Goal: Information Seeking & Learning: Compare options

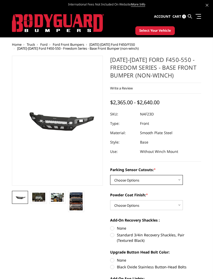
click at [177, 180] on select "Choose Options No - Without Parking Sensor Cutouts Yes - With Parking Sensor Cu…" at bounding box center [146, 180] width 73 height 10
select select "2566"
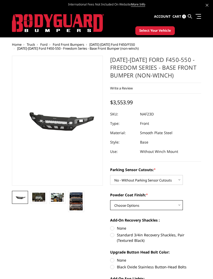
click at [178, 185] on select "Choose Options Bare Metal Textured Black Powder Coat" at bounding box center [146, 205] width 73 height 10
select select "2568"
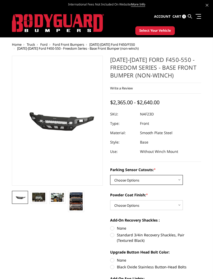
click at [175, 181] on select "Choose Options No - Without Parking Sensor Cutouts Yes - With Parking Sensor Cu…" at bounding box center [146, 180] width 73 height 10
select select "2566"
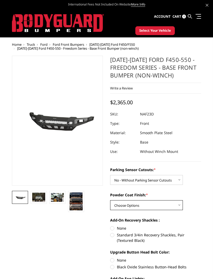
click at [175, 203] on select "Choose Options Bare Metal Textured Black Powder Coat" at bounding box center [146, 205] width 73 height 10
select select "2568"
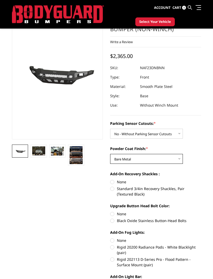
scroll to position [32, 0]
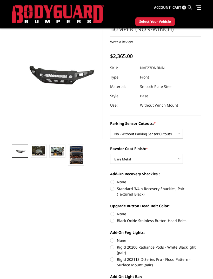
click at [167, 190] on label "Standard 3/4in Recovery Shackles, Pair (Textured Black)" at bounding box center [155, 191] width 91 height 11
click at [201, 180] on input "Standard 3/4in Recovery Shackles, Pair (Textured Black)" at bounding box center [201, 179] width 0 height 0
radio input "true"
click at [174, 221] on label "Black Oxide Stainless Button-Head Bolts" at bounding box center [155, 220] width 91 height 5
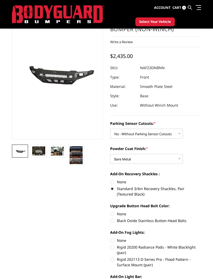
click at [201, 211] on input "Black Oxide Stainless Button-Head Bolts" at bounding box center [201, 211] width 0 height 0
radio input "true"
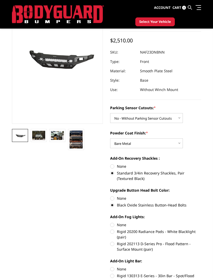
scroll to position [48, 0]
click at [180, 245] on label "Rigid 202113 D-Series Pro - Flood Pattern - Surface Mount (pair)" at bounding box center [155, 246] width 91 height 11
click at [201, 229] on input "Rigid 202113 D-Series Pro - Flood Pattern - Surface Mount (pair)" at bounding box center [201, 228] width 0 height 0
radio input "true"
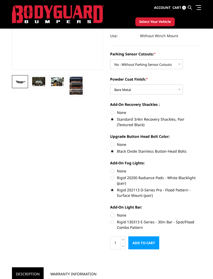
scroll to position [107, 0]
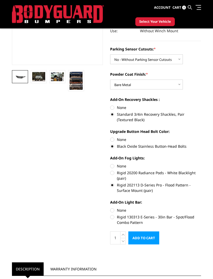
click at [182, 218] on label "Rigid 130313 E-Series - 30in Bar - Spot/Flood Combo Pattern" at bounding box center [155, 219] width 91 height 11
click at [201, 208] on input "Rigid 130313 E-Series - 30in Bar - Spot/Flood Combo Pattern" at bounding box center [201, 208] width 0 height 0
radio input "true"
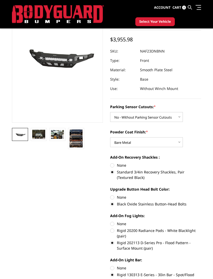
scroll to position [44, 0]
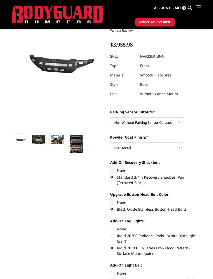
click at [36, 138] on img at bounding box center [38, 139] width 13 height 9
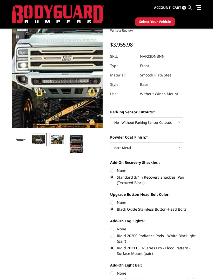
click at [45, 81] on img at bounding box center [91, 48] width 333 height 242
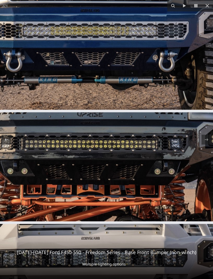
click at [212, 7] on button at bounding box center [207, 5] width 11 height 11
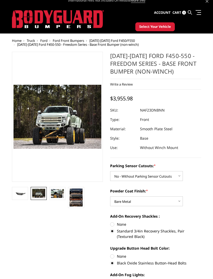
scroll to position [0, 0]
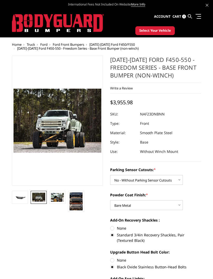
click at [44, 43] on span "Ford" at bounding box center [43, 44] width 7 height 5
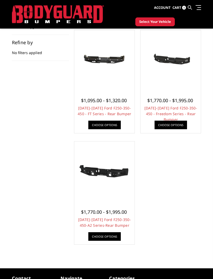
scroll to position [83, 0]
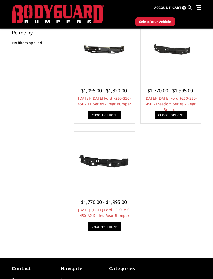
click at [121, 211] on link "2023-2025 Ford F250-350-450-A2 Series-Rear Bumper" at bounding box center [104, 212] width 53 height 11
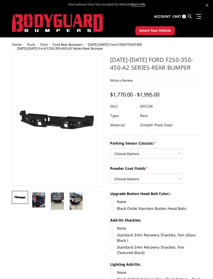
click at [81, 202] on img at bounding box center [76, 200] width 13 height 17
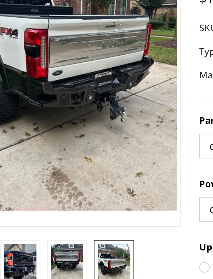
click at [51, 179] on img at bounding box center [57, 187] width 13 height 17
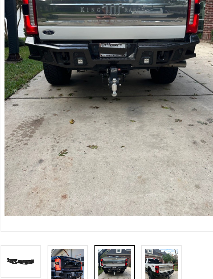
click at [32, 179] on img at bounding box center [38, 186] width 13 height 15
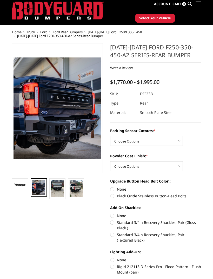
scroll to position [12, 0]
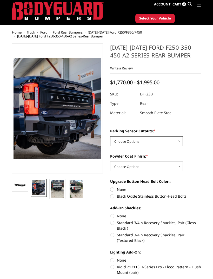
click at [176, 142] on select "Choose Options Yes-With Parking Sensor Cutouts No-Without Parking Sensor Cutouts" at bounding box center [146, 141] width 73 height 10
select select "2436"
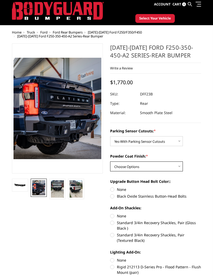
click at [174, 168] on select "Choose Options Bare Metal Textured Black Powder Coat" at bounding box center [146, 166] width 73 height 10
select select "2438"
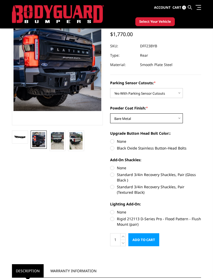
scroll to position [53, 0]
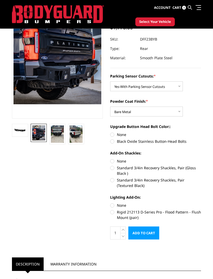
click at [119, 167] on label "Standard 3/4in Recovery Shackles, Pair (Gloss Black )" at bounding box center [155, 170] width 91 height 11
click at [201, 159] on input "Standard 3/4in Recovery Shackles, Pair (Gloss Black )" at bounding box center [201, 158] width 0 height 0
radio input "true"
click at [157, 141] on label "Black Oxide Stainless Button-Head Bolts" at bounding box center [155, 141] width 91 height 5
click at [201, 132] on input "Black Oxide Stainless Button-Head Bolts" at bounding box center [201, 132] width 0 height 0
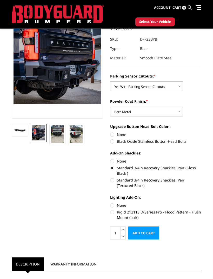
radio input "true"
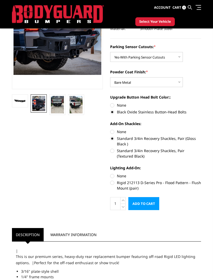
scroll to position [83, 0]
click at [141, 183] on label "Rigid 212113 D-Series Pro - Flood Pattern - Flush Mount (pair)" at bounding box center [155, 185] width 91 height 11
click at [201, 173] on input "Rigid 212113 D-Series Pro - Flood Pattern - Flush Mount (pair)" at bounding box center [201, 173] width 0 height 0
radio input "true"
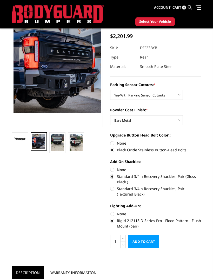
scroll to position [45, 0]
click at [58, 137] on img at bounding box center [57, 142] width 13 height 17
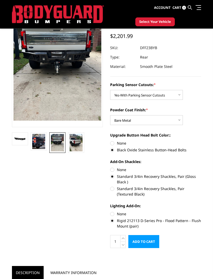
click at [82, 145] on img at bounding box center [76, 142] width 13 height 17
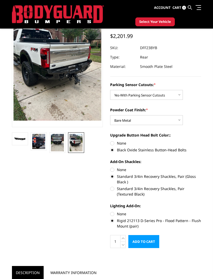
click at [17, 140] on img at bounding box center [20, 138] width 13 height 7
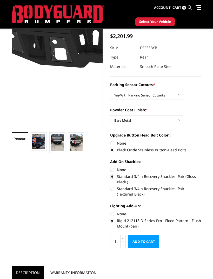
click at [31, 107] on img at bounding box center [128, 42] width 333 height 187
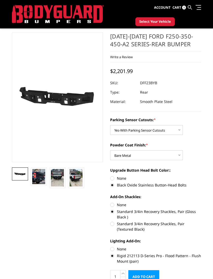
scroll to position [0, 0]
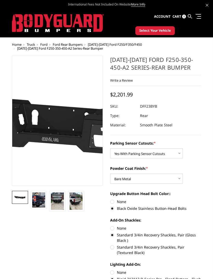
click at [54, 117] on img at bounding box center [67, 122] width 333 height 187
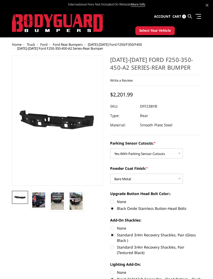
click at [40, 200] on img at bounding box center [38, 199] width 13 height 15
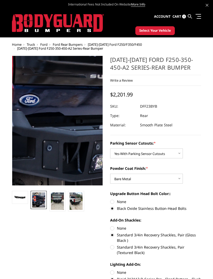
click at [51, 143] on img at bounding box center [72, 85] width 288 height 333
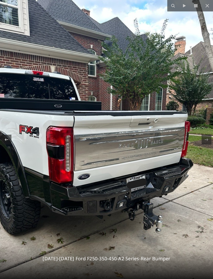
click at [206, 10] on button at bounding box center [207, 5] width 11 height 11
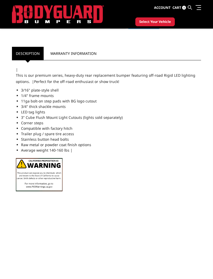
scroll to position [264, 0]
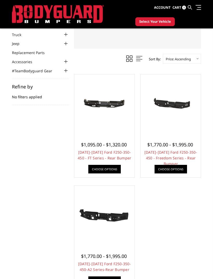
scroll to position [29, 0]
click at [188, 152] on link "[DATE]-[DATE] Ford F250-350-450 - Freedom Series - Rear Bumper" at bounding box center [170, 158] width 53 height 16
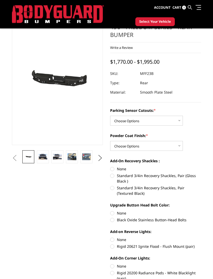
scroll to position [27, 0]
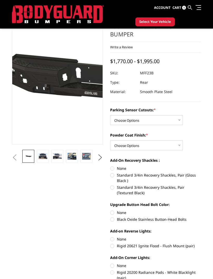
click at [44, 76] on img at bounding box center [94, 81] width 333 height 158
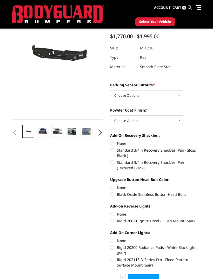
scroll to position [0, 0]
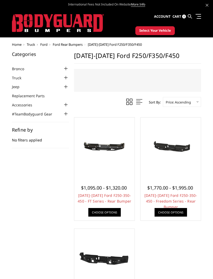
scroll to position [46, 0]
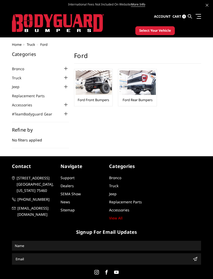
click at [98, 92] on img at bounding box center [94, 82] width 36 height 24
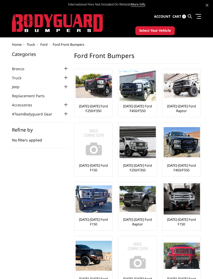
click at [141, 94] on img at bounding box center [138, 85] width 36 height 31
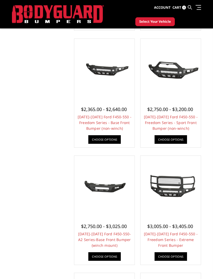
scroll to position [306, 0]
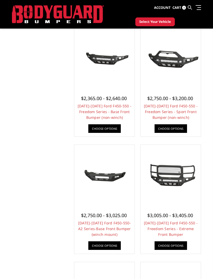
click at [124, 228] on link "[DATE]-[DATE] Ford F450-550-A2 Series-Base Front Bumper (winch mount)" at bounding box center [104, 228] width 53 height 16
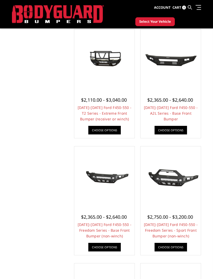
scroll to position [188, 0]
click at [182, 112] on link "[DATE]-[DATE] Ford F450-550 - A2L Series - Base Front Bumper" at bounding box center [171, 113] width 54 height 16
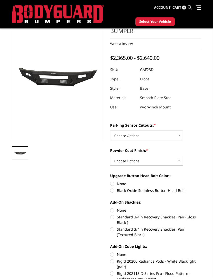
scroll to position [31, 0]
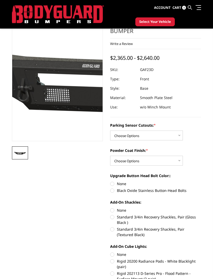
click at [39, 73] on img at bounding box center [106, 77] width 333 height 153
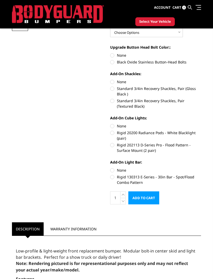
scroll to position [157, 0]
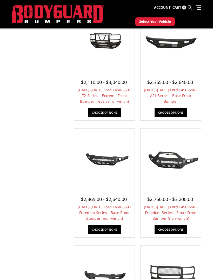
scroll to position [205, 0]
click at [124, 208] on link "[DATE]-[DATE] Ford F450-550 - Freedom Series - Base Front Bumper (non-winch)" at bounding box center [105, 212] width 54 height 16
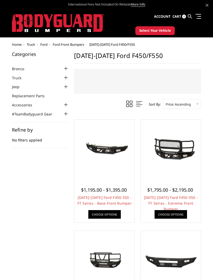
click at [167, 32] on span "Select Your Vehicle" at bounding box center [155, 30] width 32 height 5
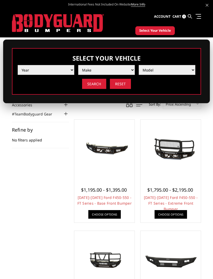
click at [36, 71] on select "Year 2025 2024 2023 2022 2021 2020 2019 2018 2017 2016 2015 2014 2013 2012 2011…" at bounding box center [46, 70] width 57 height 10
select select "yr_2025"
click at [128, 72] on select "Make Chevrolet Ford GMC Ram Toyota" at bounding box center [106, 70] width 57 height 10
select select "mk_ford"
click at [177, 73] on select "Model F150 F150 Raptor F250 / F350 F450 F550" at bounding box center [167, 70] width 57 height 10
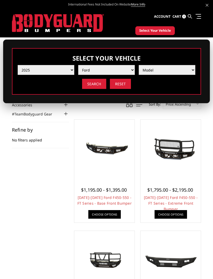
select select "md_f450"
click at [98, 84] on input "Search" at bounding box center [94, 84] width 24 height 10
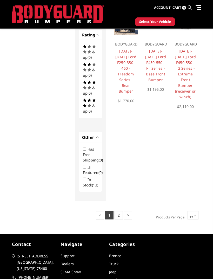
scroll to position [364, 0]
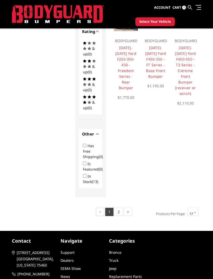
click at [195, 211] on select "12 15 18 21 24" at bounding box center [193, 212] width 11 height 8
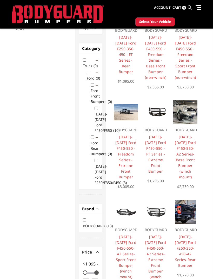
scroll to position [0, 0]
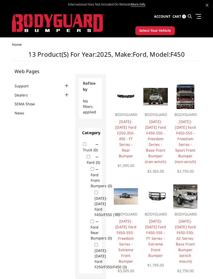
click at [37, 23] on img at bounding box center [58, 23] width 92 height 18
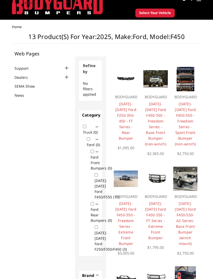
scroll to position [17, 0]
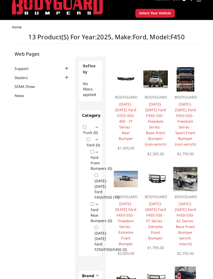
click at [161, 109] on link "[DATE]-[DATE] Ford F450-550 - Freedom Series - Base Front Bumper (non-winch)" at bounding box center [155, 124] width 21 height 45
